Goal: Task Accomplishment & Management: Use online tool/utility

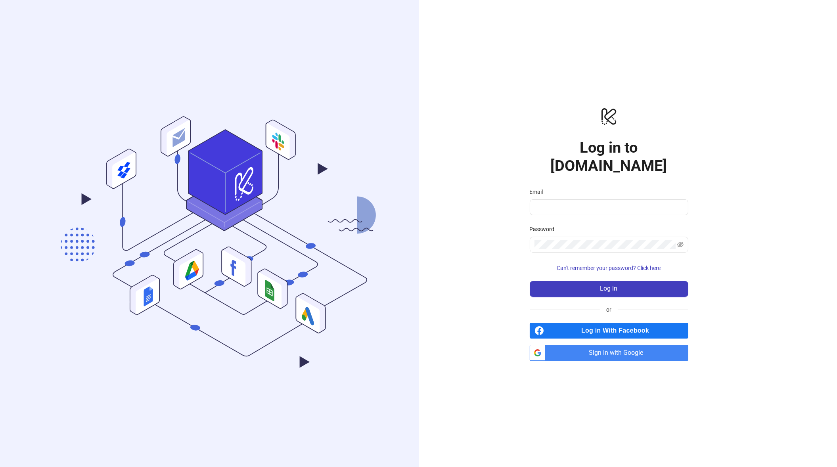
click at [600, 345] on span "Sign in with Google" at bounding box center [619, 353] width 140 height 16
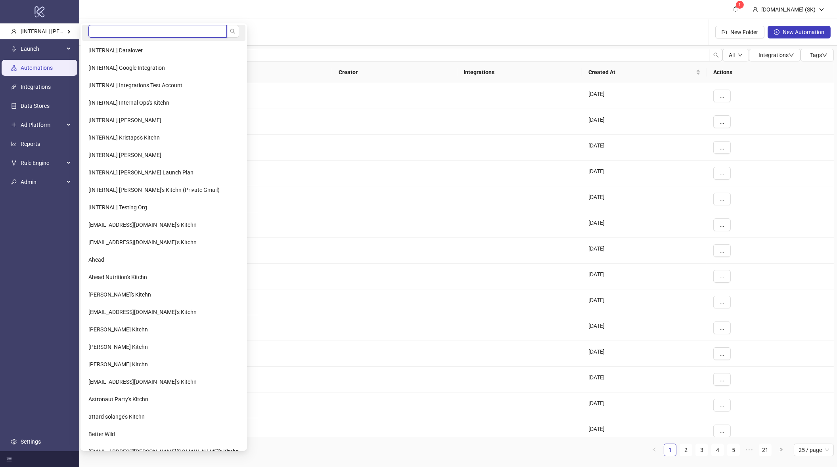
type input "*"
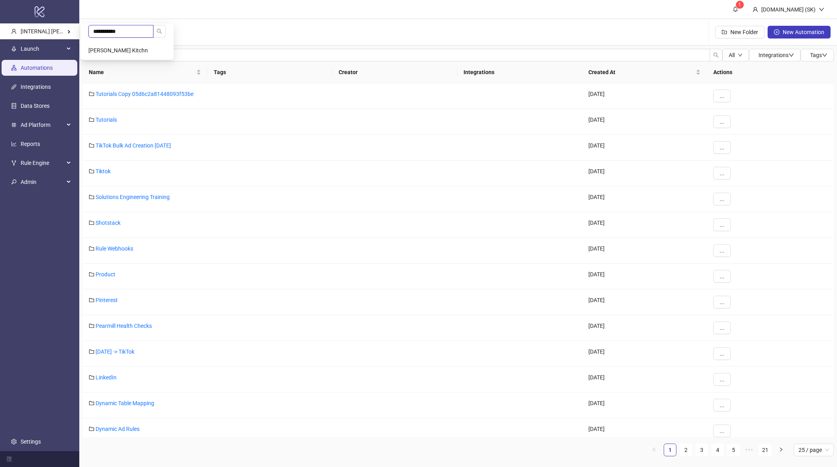
type input "**********"
click at [115, 48] on div "All Integrations Tags Name Tags Creator Integrations Created At Actions Tutoria…" at bounding box center [458, 256] width 758 height 421
click at [116, 49] on span "[PERSON_NAME] Kitchn" at bounding box center [118, 50] width 60 height 6
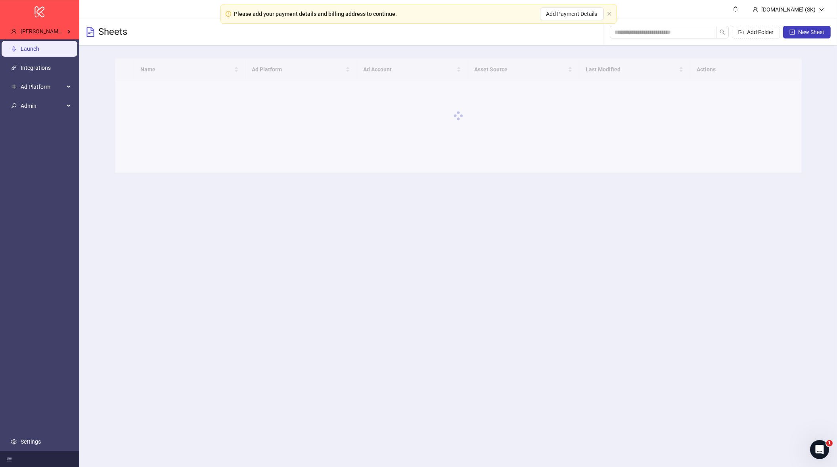
click at [607, 13] on div "Please add your payment details and billing address to continue. Add Payment De…" at bounding box center [419, 14] width 397 height 20
click at [611, 12] on icon "close" at bounding box center [610, 14] width 4 height 4
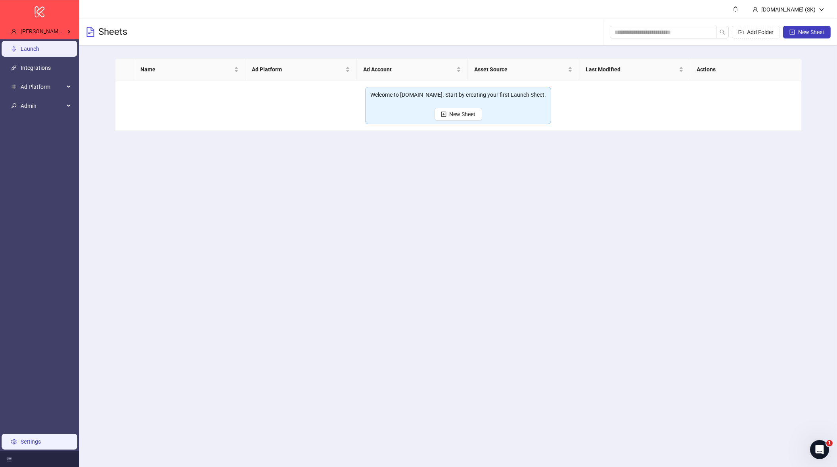
click at [37, 439] on link "Settings" at bounding box center [31, 442] width 20 height 6
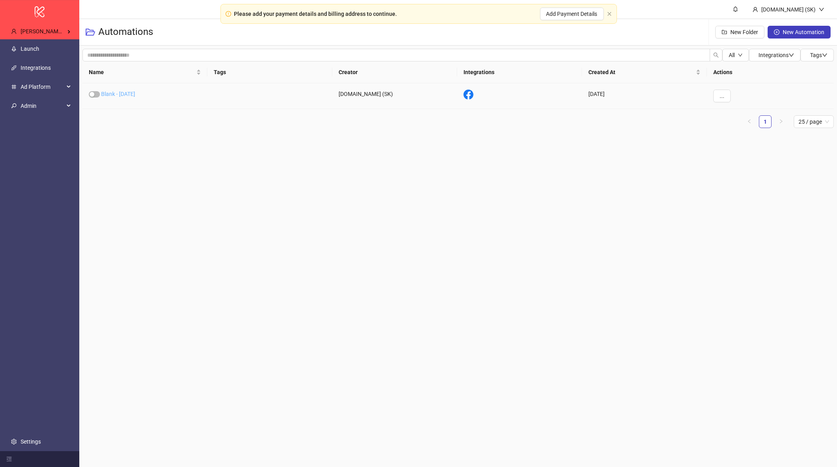
click at [135, 94] on link "Blank - 2025-09-26" at bounding box center [118, 94] width 34 height 6
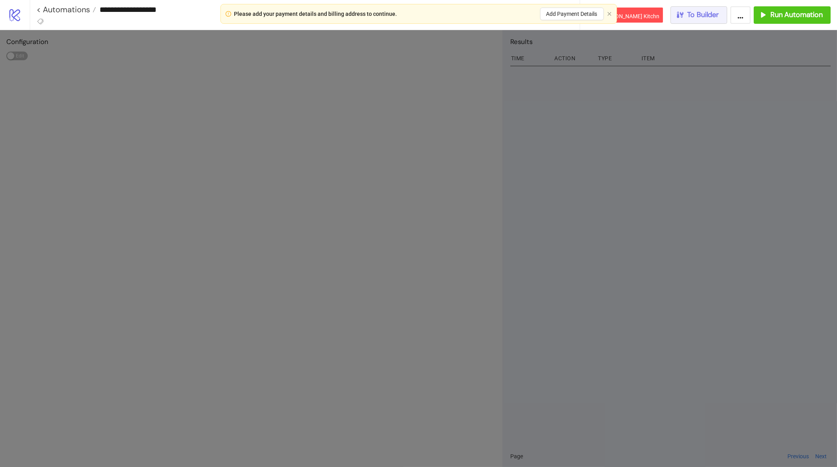
click at [697, 12] on span "To Builder" at bounding box center [704, 14] width 32 height 9
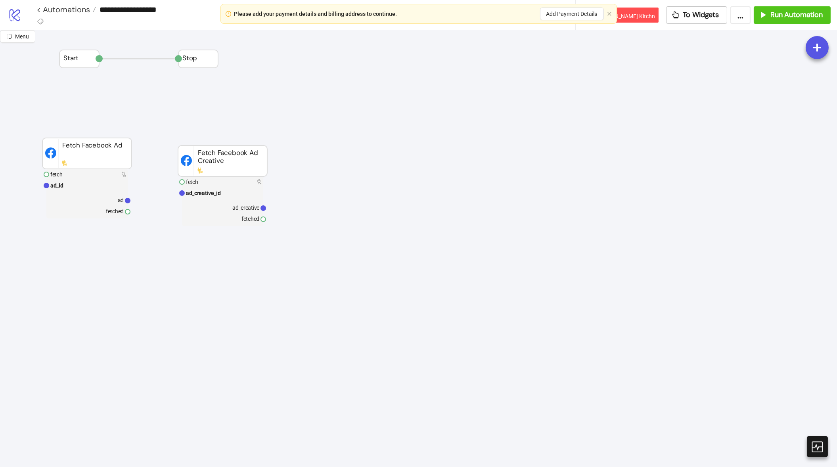
click at [90, 201] on rect at bounding box center [86, 199] width 81 height 11
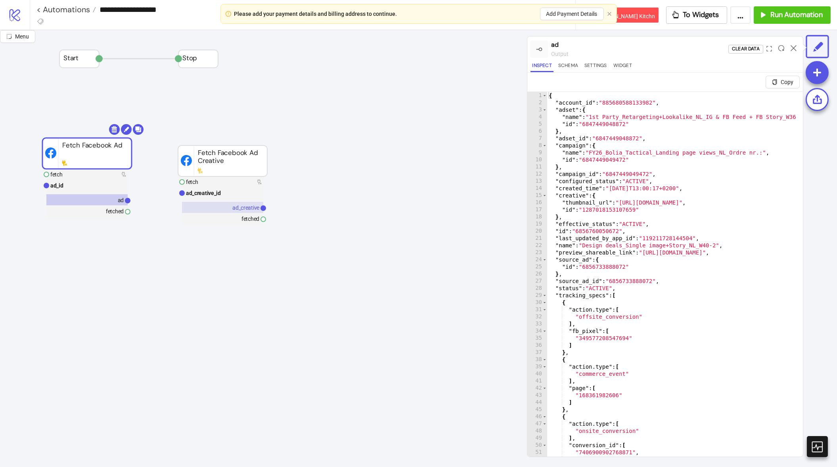
click at [235, 206] on text "ad_creative" at bounding box center [245, 208] width 27 height 6
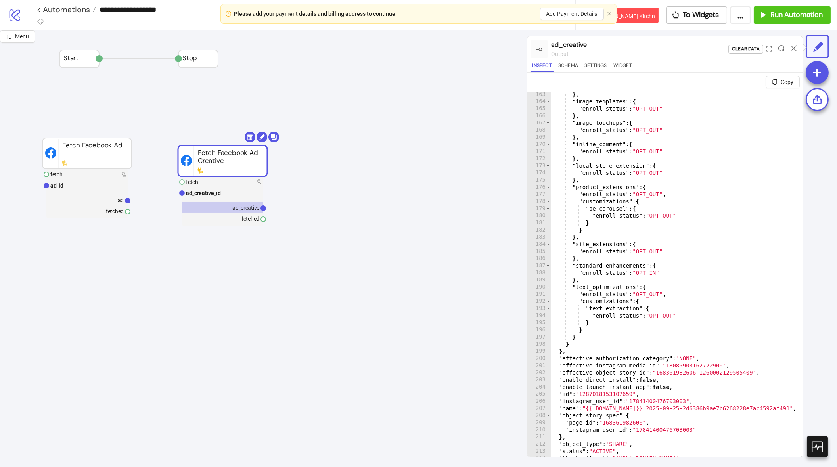
scroll to position [1157, 0]
drag, startPoint x: 607, startPoint y: 276, endPoint x: 586, endPoint y: 244, distance: 38.3
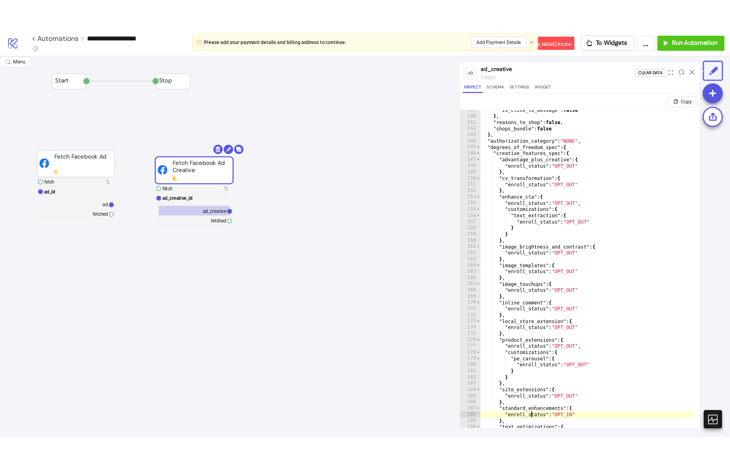
scroll to position [955, 0]
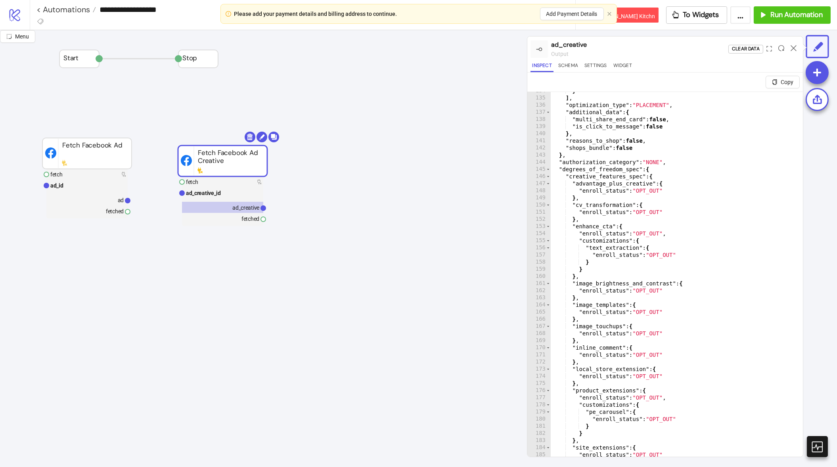
type textarea "**"
click at [611, 13] on icon "close" at bounding box center [609, 14] width 5 height 5
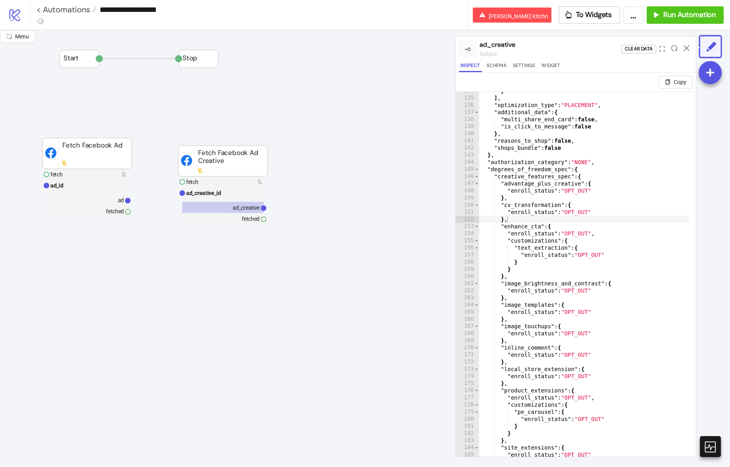
click at [63, 12] on link "< Automations" at bounding box center [66, 10] width 60 height 8
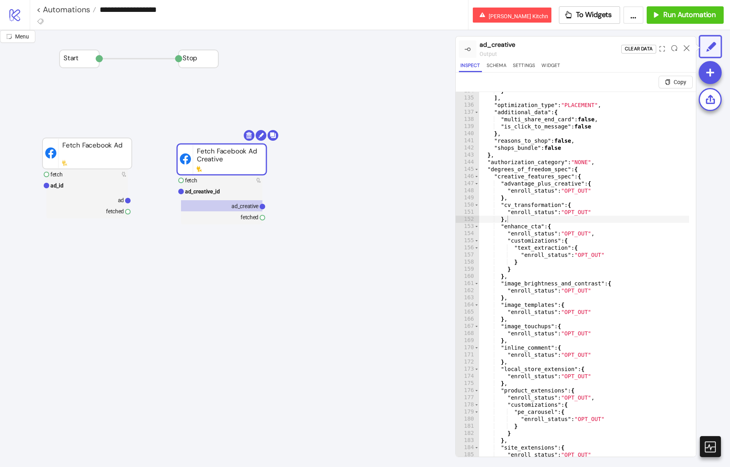
drag, startPoint x: 203, startPoint y: 167, endPoint x: 175, endPoint y: 160, distance: 29.0
click at [177, 160] on rect at bounding box center [221, 159] width 89 height 31
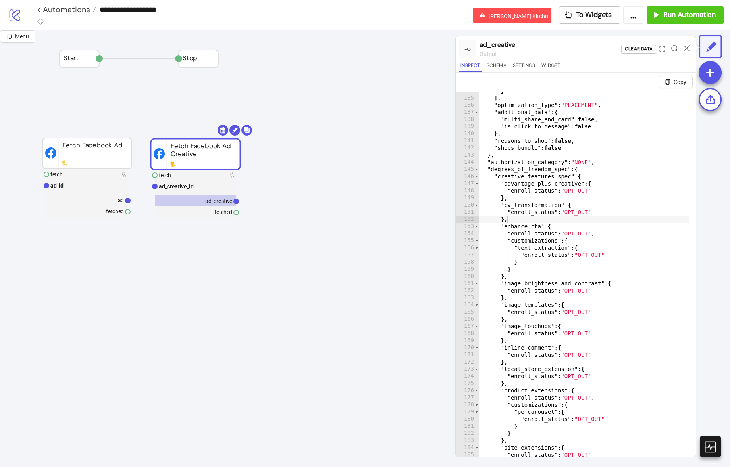
drag, startPoint x: 135, startPoint y: 98, endPoint x: 60, endPoint y: 145, distance: 88.2
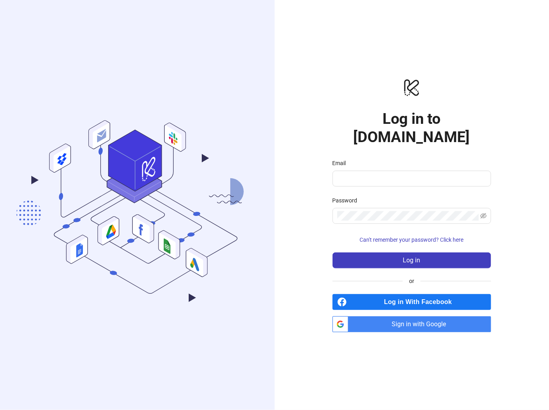
click at [375, 316] on span "Sign in with Google" at bounding box center [422, 324] width 140 height 16
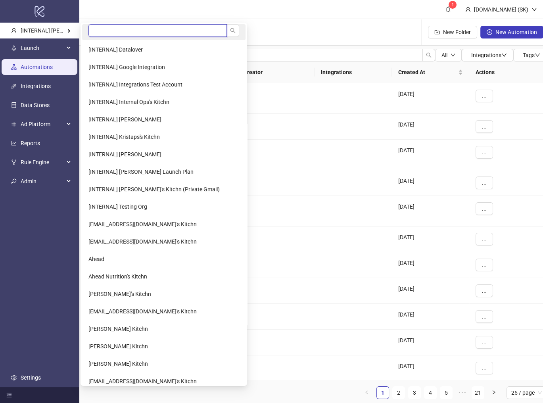
click at [115, 31] on input "search" at bounding box center [157, 30] width 138 height 13
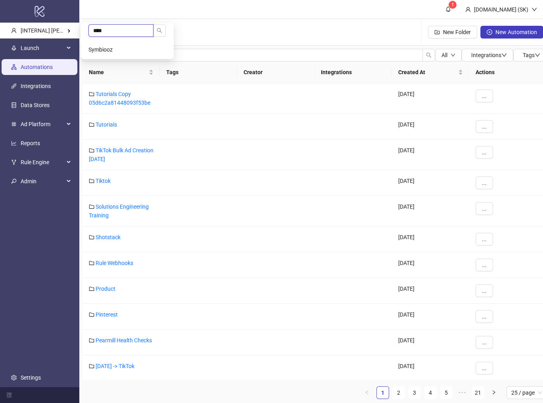
type input "****"
click at [119, 47] on li "Symbiooz" at bounding box center [127, 50] width 90 height 16
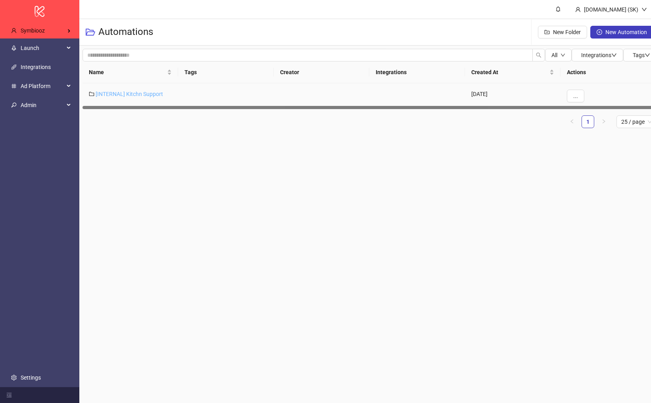
click at [142, 91] on link "[INTERNAL] Kitchn Support" at bounding box center [129, 94] width 67 height 6
click at [116, 94] on link "Support" at bounding box center [111, 94] width 20 height 6
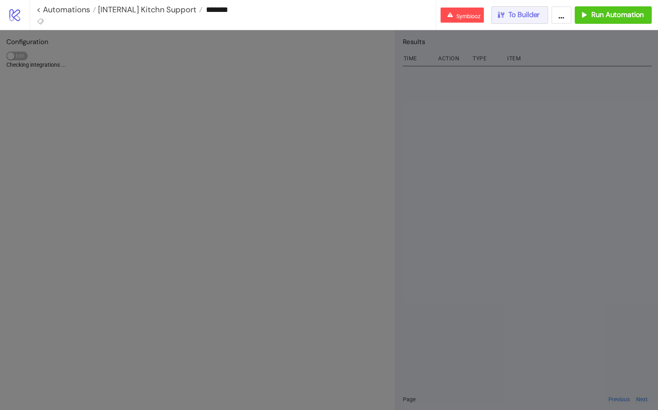
click at [513, 13] on span "To Builder" at bounding box center [524, 14] width 32 height 9
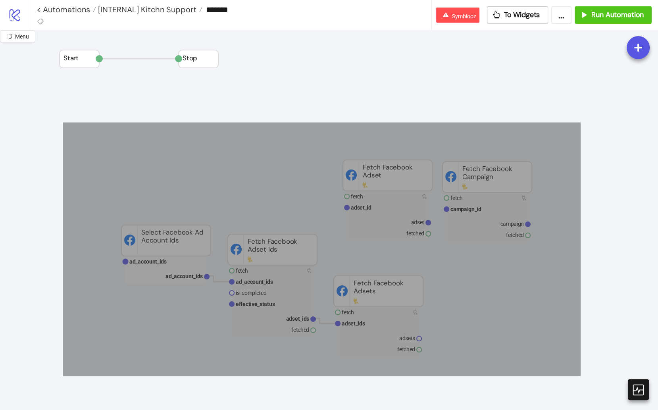
drag, startPoint x: 464, startPoint y: 287, endPoint x: 580, endPoint y: 376, distance: 146.3
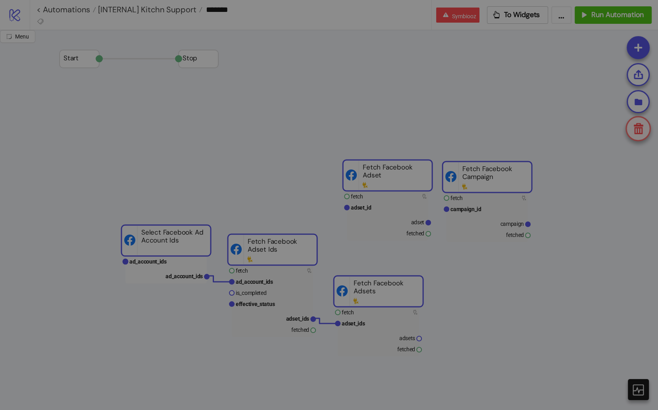
click at [374, 83] on button "Delete" at bounding box center [388, 89] width 28 height 13
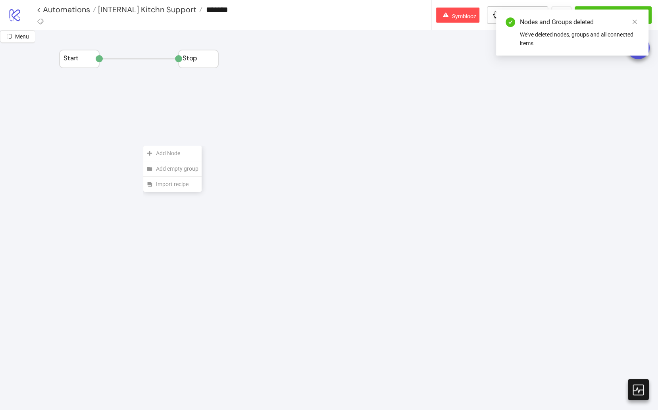
click at [160, 150] on span "Add Node" at bounding box center [177, 153] width 42 height 9
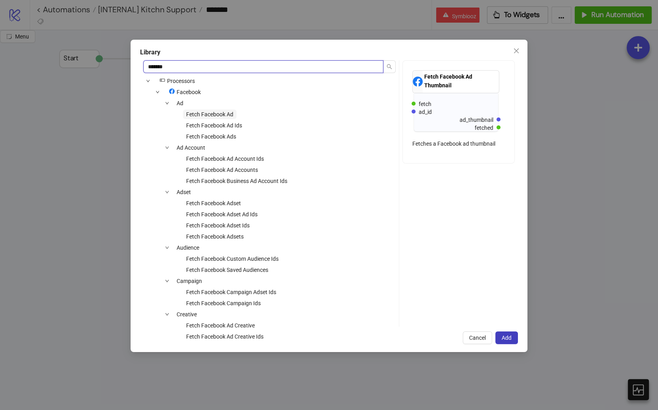
type input "*******"
click at [217, 118] on span "Fetch Facebook Ad" at bounding box center [210, 114] width 54 height 10
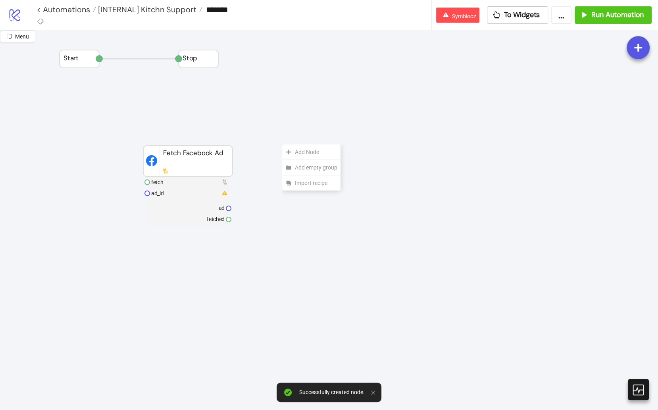
click at [282, 144] on div "Add Node" at bounding box center [311, 151] width 58 height 15
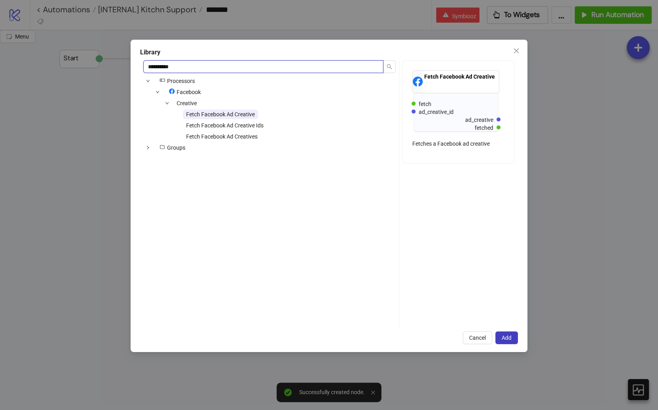
type input "**********"
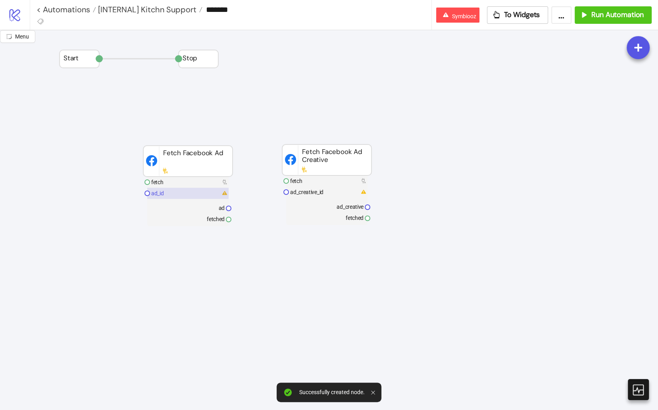
click at [198, 192] on rect at bounding box center [187, 193] width 81 height 11
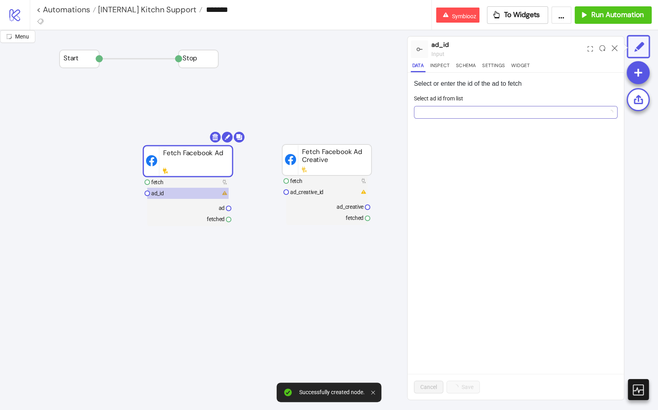
click at [503, 111] on input "Select ad id from list" at bounding box center [512, 112] width 187 height 12
paste input "**********"
type input "**********"
click at [482, 166] on button "Add new ID" at bounding box center [480, 170] width 40 height 13
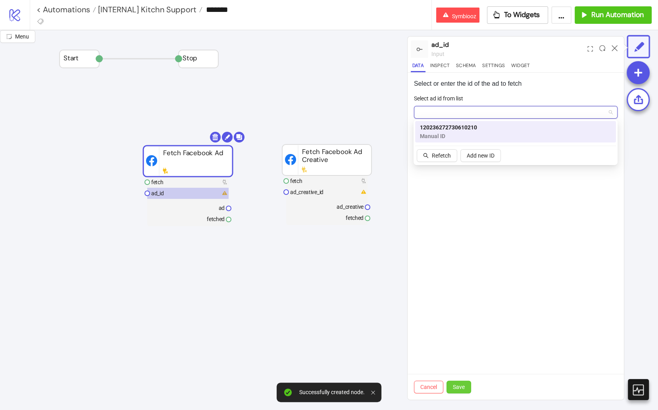
click at [465, 381] on button "Save" at bounding box center [458, 386] width 25 height 13
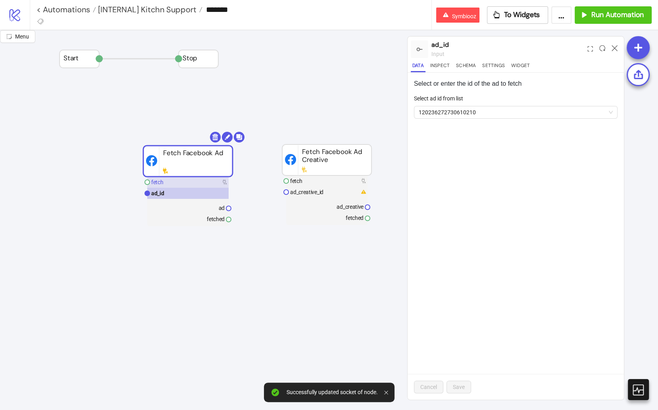
click at [184, 179] on rect at bounding box center [187, 182] width 81 height 11
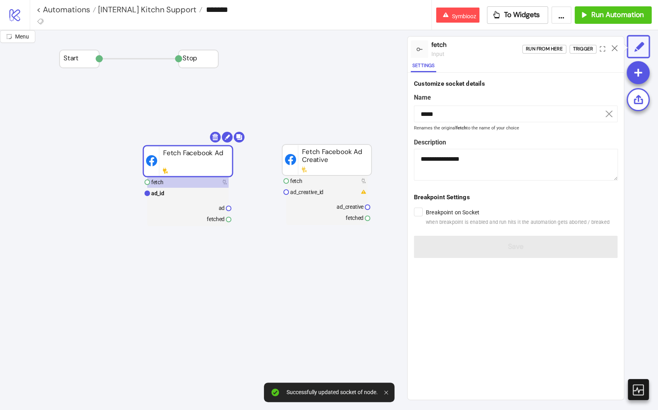
click at [543, 53] on div "Run from here Trigger" at bounding box center [573, 48] width 102 height 21
click at [543, 50] on div "Trigger" at bounding box center [583, 48] width 20 height 9
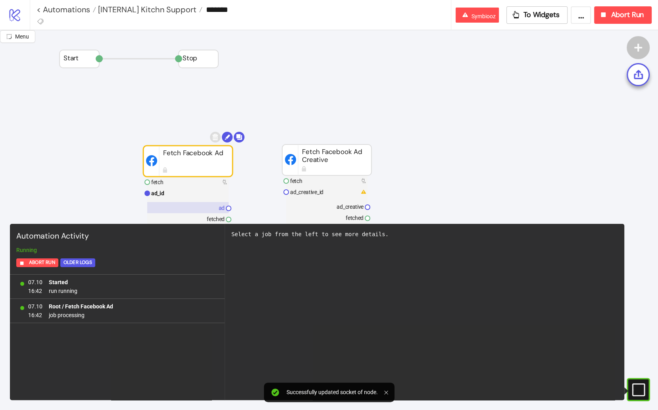
click at [183, 206] on rect at bounding box center [187, 207] width 81 height 11
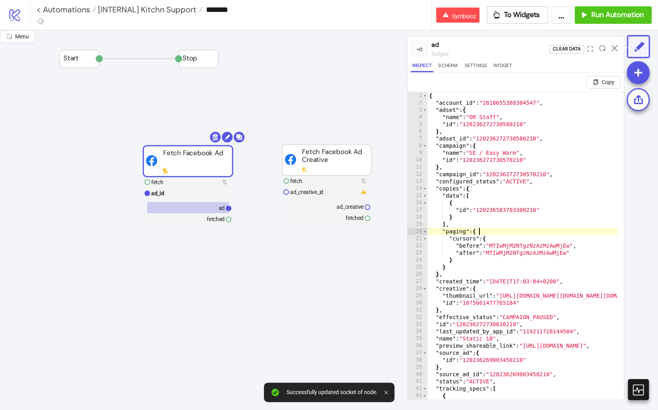
drag, startPoint x: 502, startPoint y: 232, endPoint x: 481, endPoint y: 325, distance: 95.6
type textarea "**********"
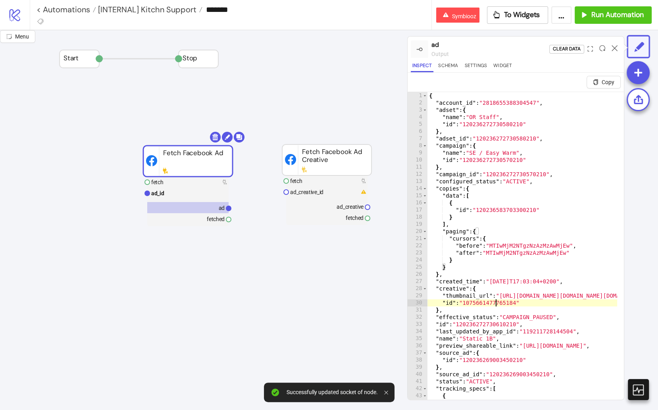
drag, startPoint x: 494, startPoint y: 302, endPoint x: 431, endPoint y: 267, distance: 71.9
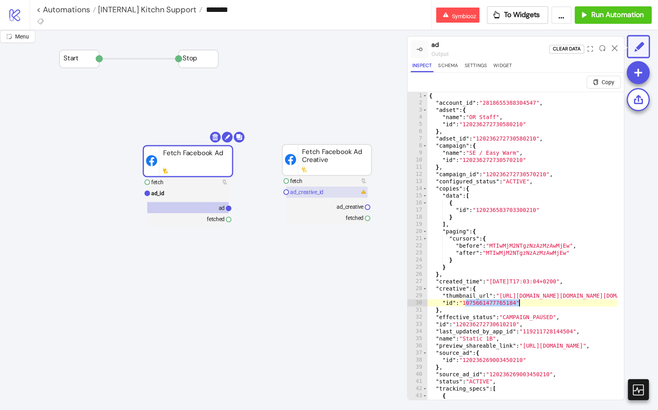
click at [324, 188] on rect at bounding box center [326, 191] width 81 height 11
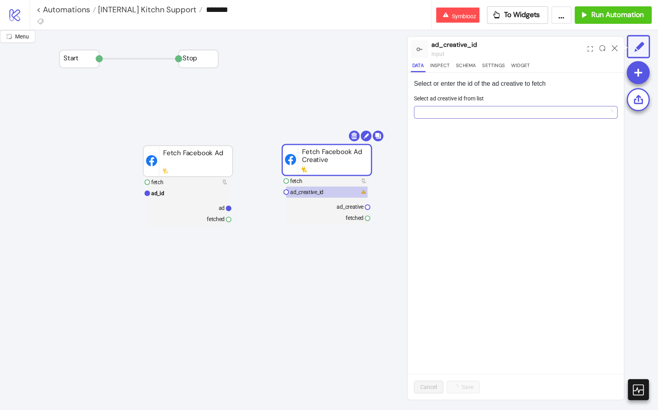
click at [449, 116] on input "Select ad creative id from list" at bounding box center [512, 112] width 187 height 12
paste input "**********"
type input "**********"
drag, startPoint x: 485, startPoint y: 173, endPoint x: 486, endPoint y: 218, distance: 44.8
click at [484, 173] on button "Add new ID" at bounding box center [480, 170] width 40 height 13
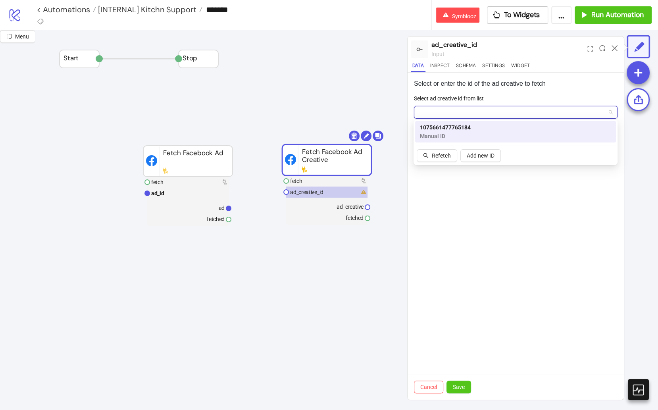
click at [465, 395] on div "Cancel Save" at bounding box center [515, 387] width 216 height 26
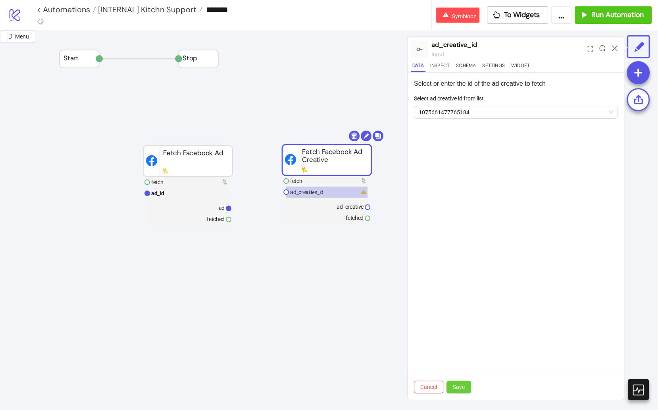
click at [465, 392] on button "Save" at bounding box center [458, 386] width 25 height 13
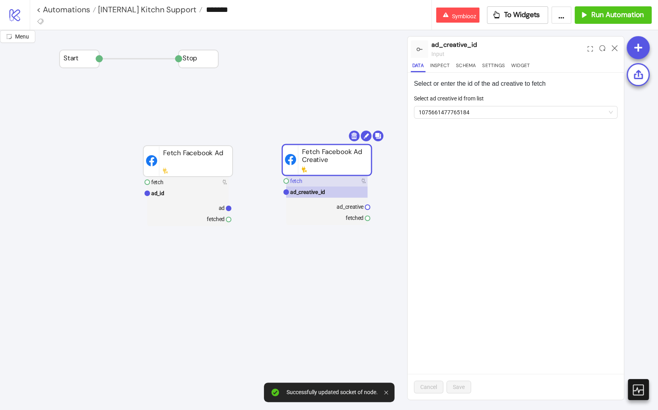
click at [337, 179] on rect at bounding box center [326, 180] width 81 height 11
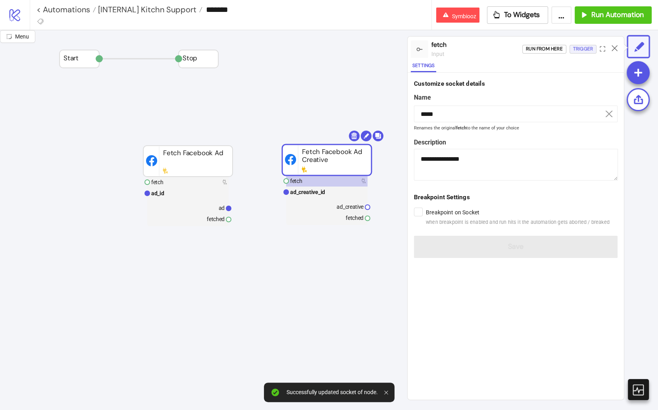
click at [543, 46] on div "Trigger" at bounding box center [583, 48] width 20 height 9
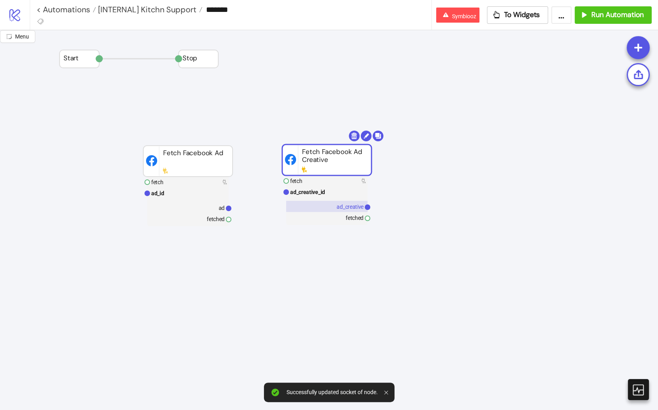
click at [339, 210] on rect at bounding box center [326, 206] width 81 height 11
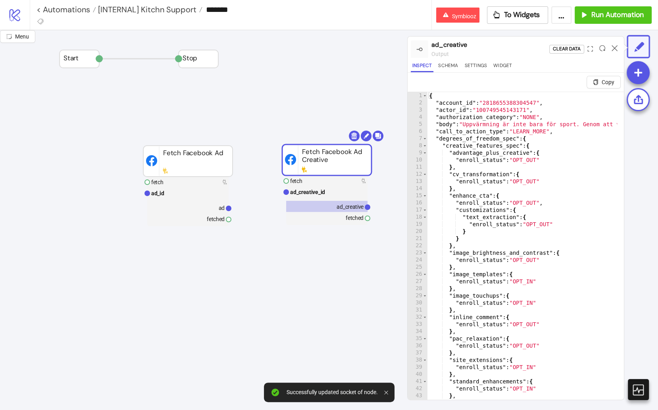
type textarea "**********"
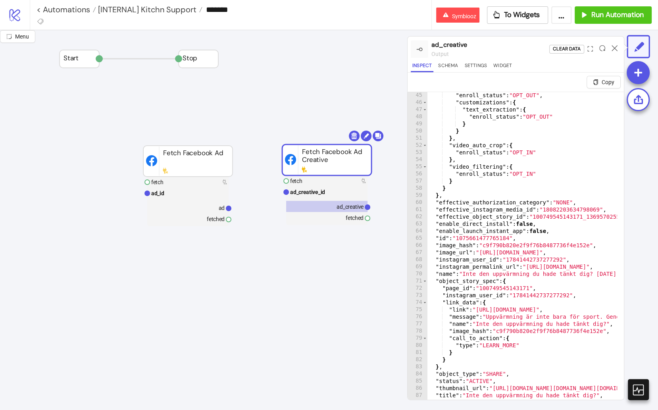
scroll to position [314, 0]
